Goal: Find specific page/section: Find specific page/section

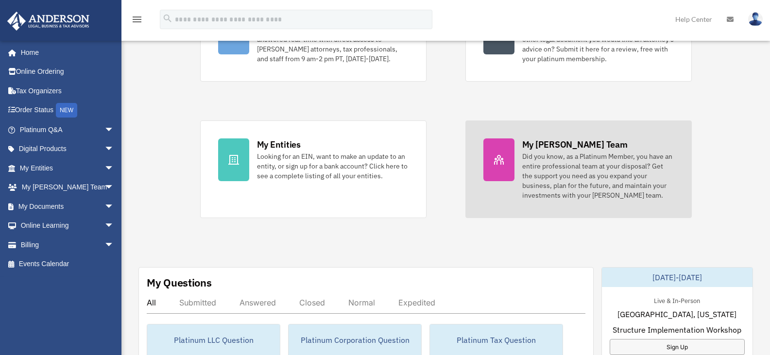
scroll to position [146, 0]
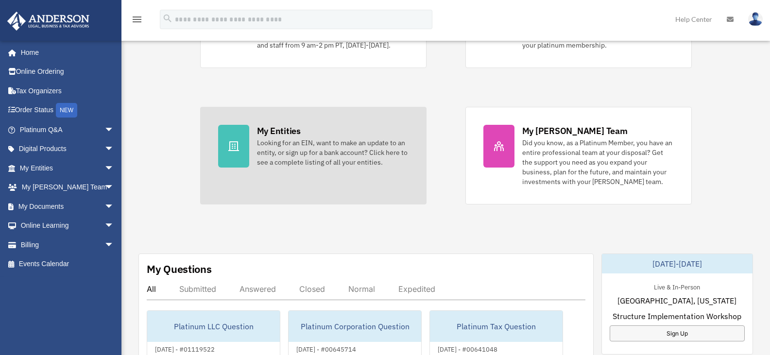
click at [410, 121] on link "My Entities Looking for an EIN, want to make an update to an entity, or sign up…" at bounding box center [313, 156] width 226 height 98
click at [269, 132] on div "My Entities" at bounding box center [279, 131] width 44 height 12
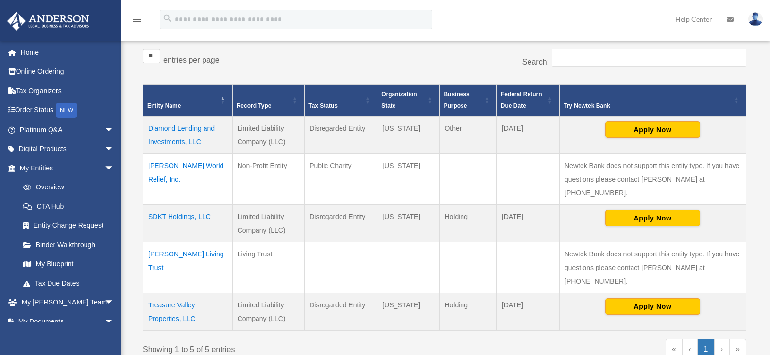
scroll to position [194, 0]
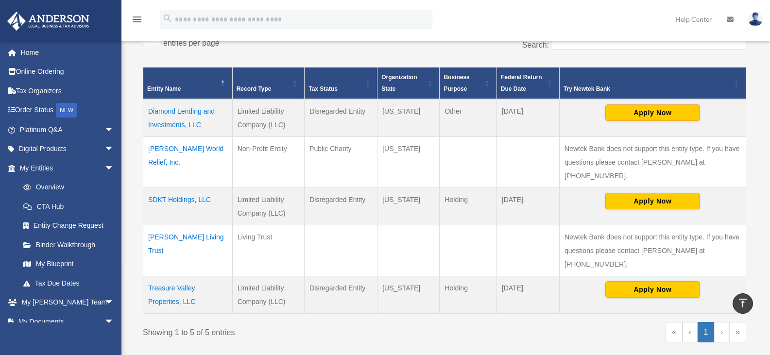
click at [186, 188] on td "SDKT Holdings, LLC" at bounding box center [187, 206] width 89 height 37
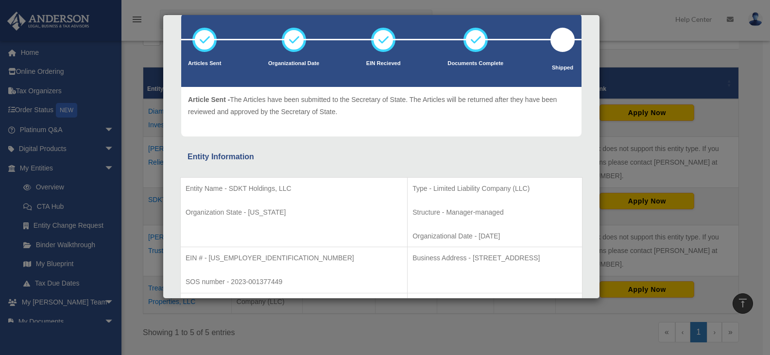
scroll to position [0, 0]
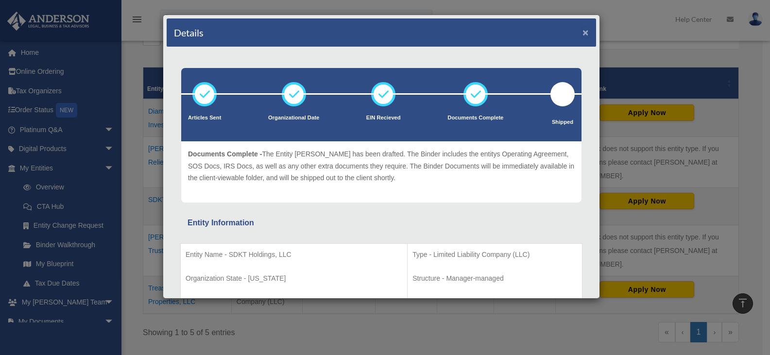
click at [582, 28] on button "×" at bounding box center [585, 32] width 6 height 10
